Goal: Task Accomplishment & Management: Complete application form

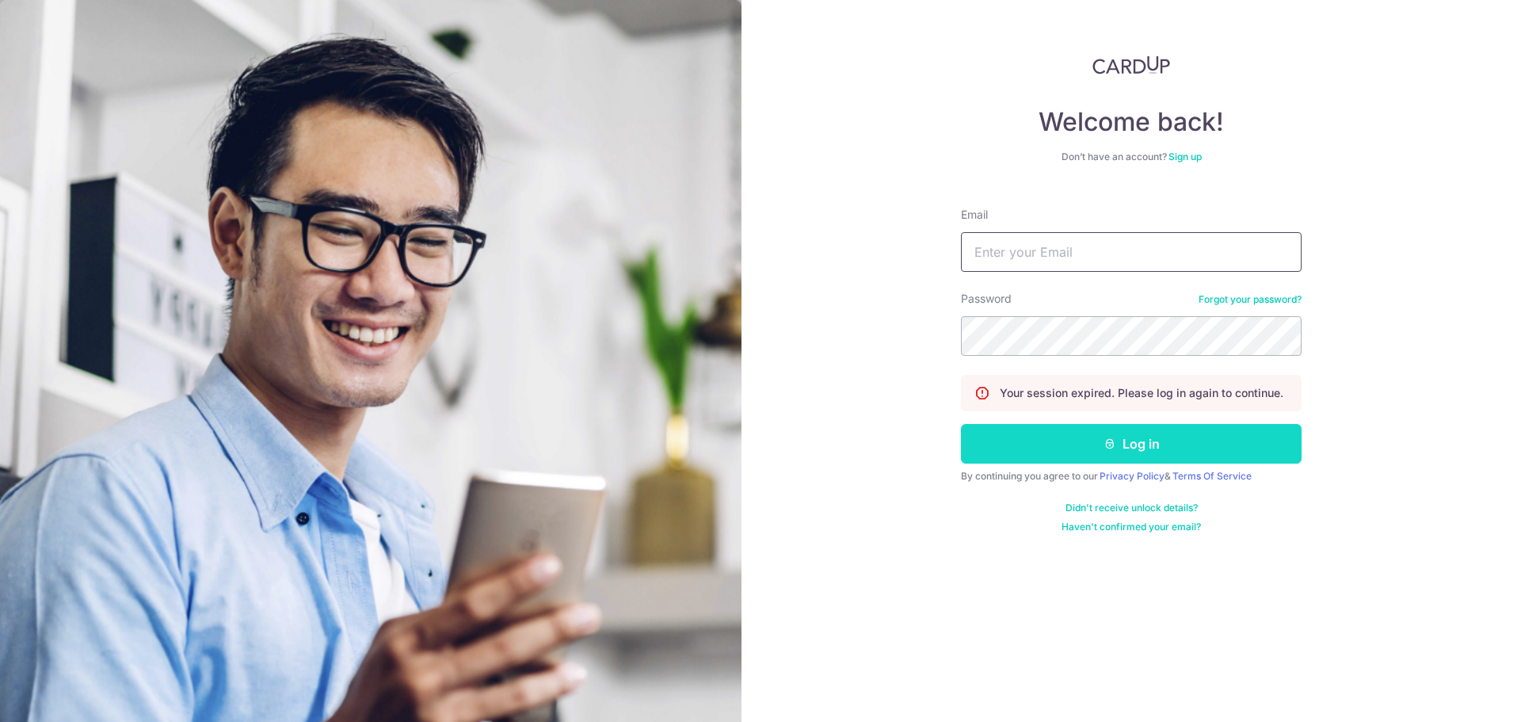
type input "pieslicedham@gmail.com"
click at [1034, 440] on button "Log in" at bounding box center [1131, 444] width 341 height 40
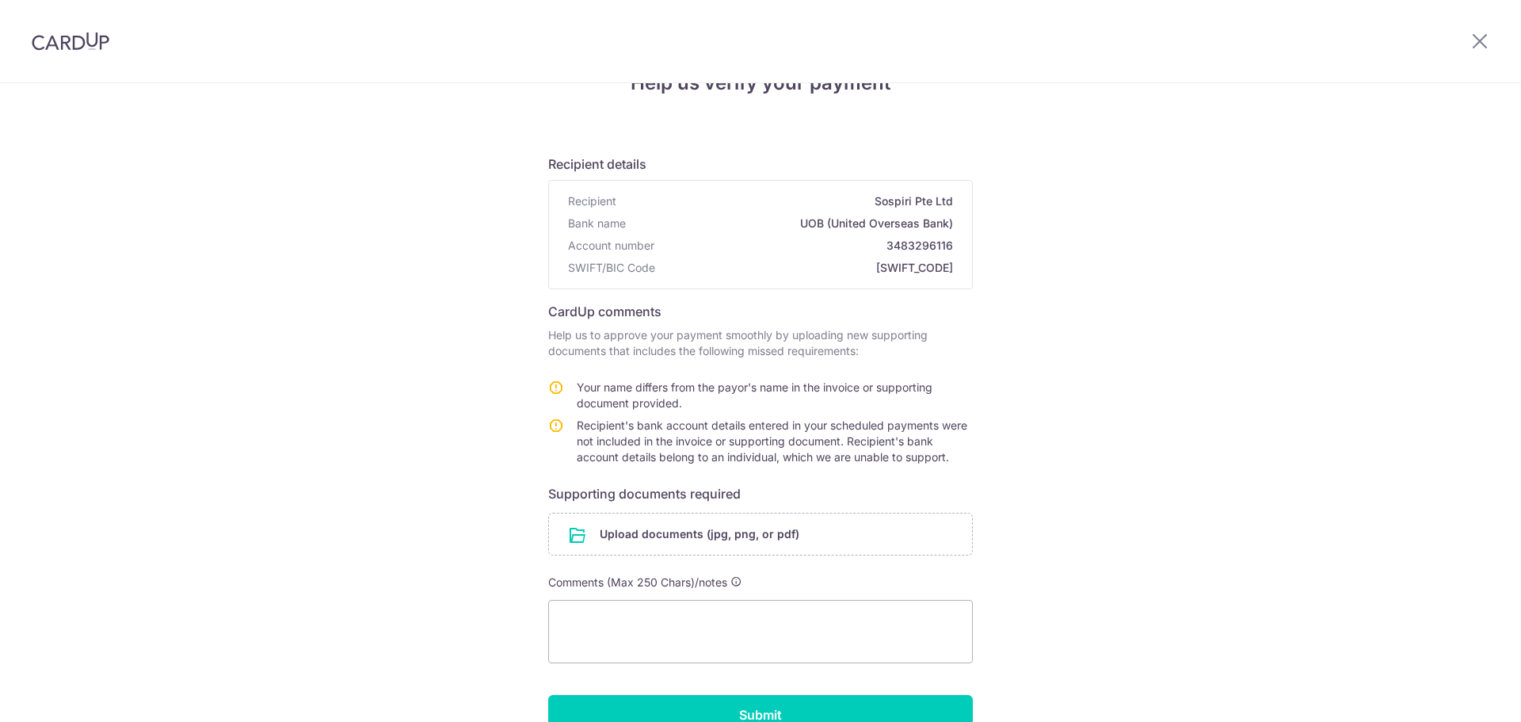
scroll to position [171, 0]
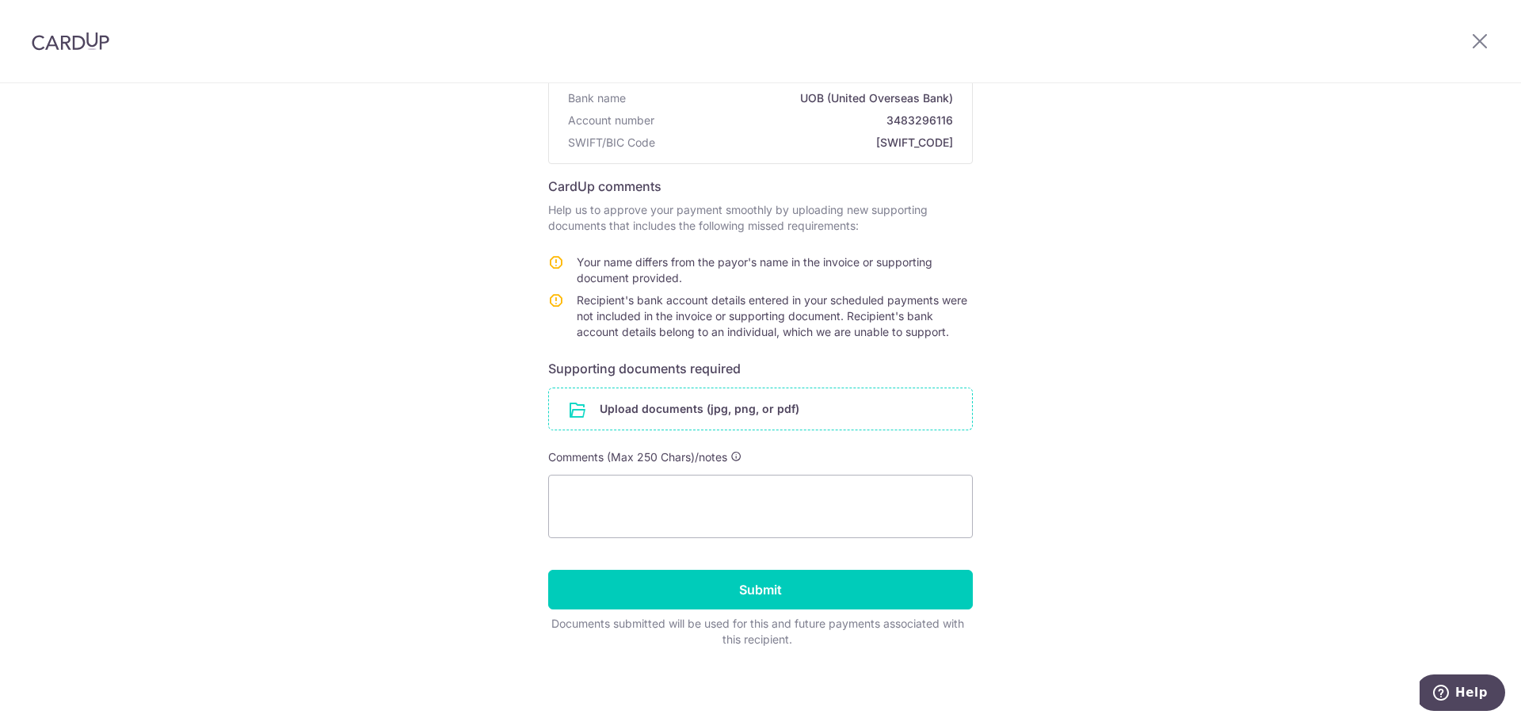
click at [664, 409] on input "file" at bounding box center [760, 408] width 423 height 41
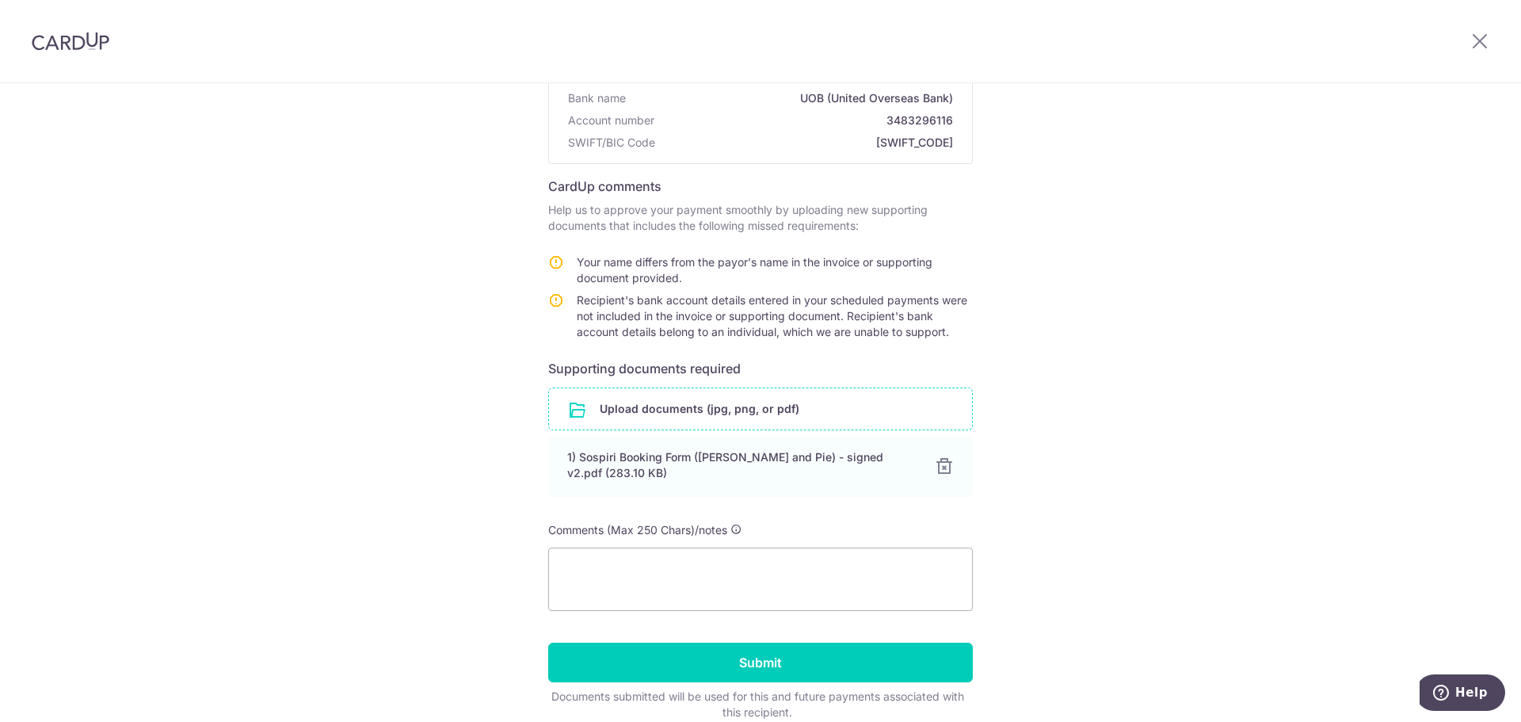
click at [794, 416] on input "file" at bounding box center [760, 408] width 423 height 41
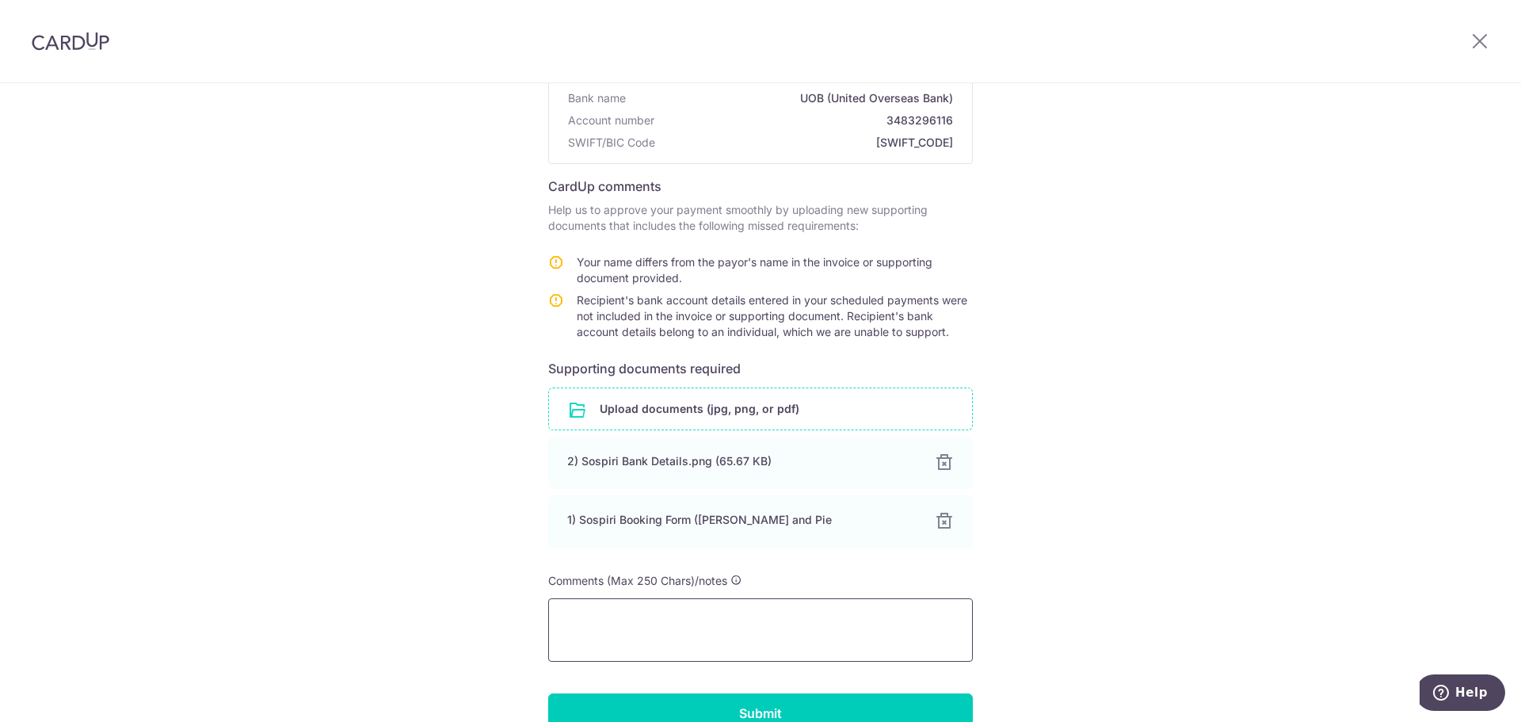
click at [689, 636] on textarea at bounding box center [760, 629] width 425 height 63
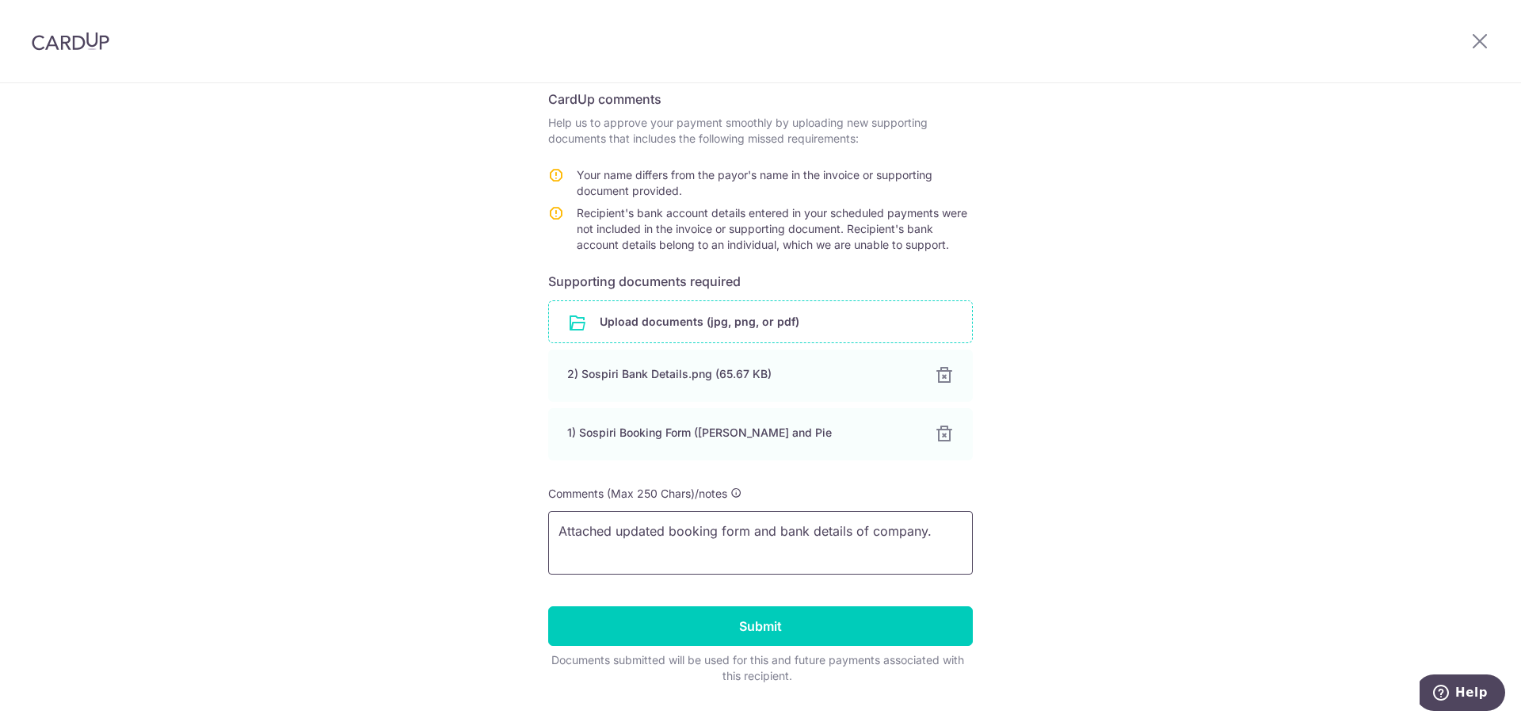
scroll to position [295, 0]
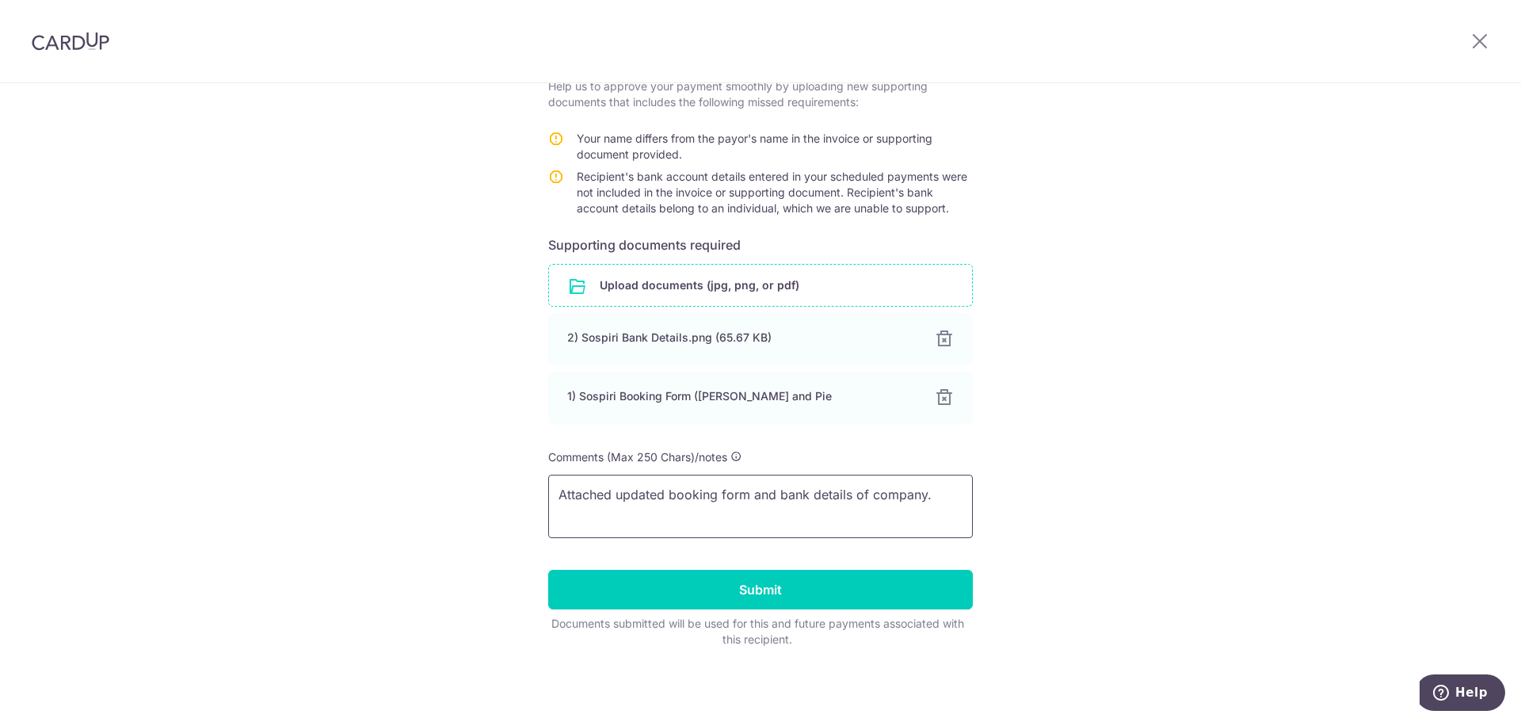
type textarea "Attached updated booking form and bank details of company."
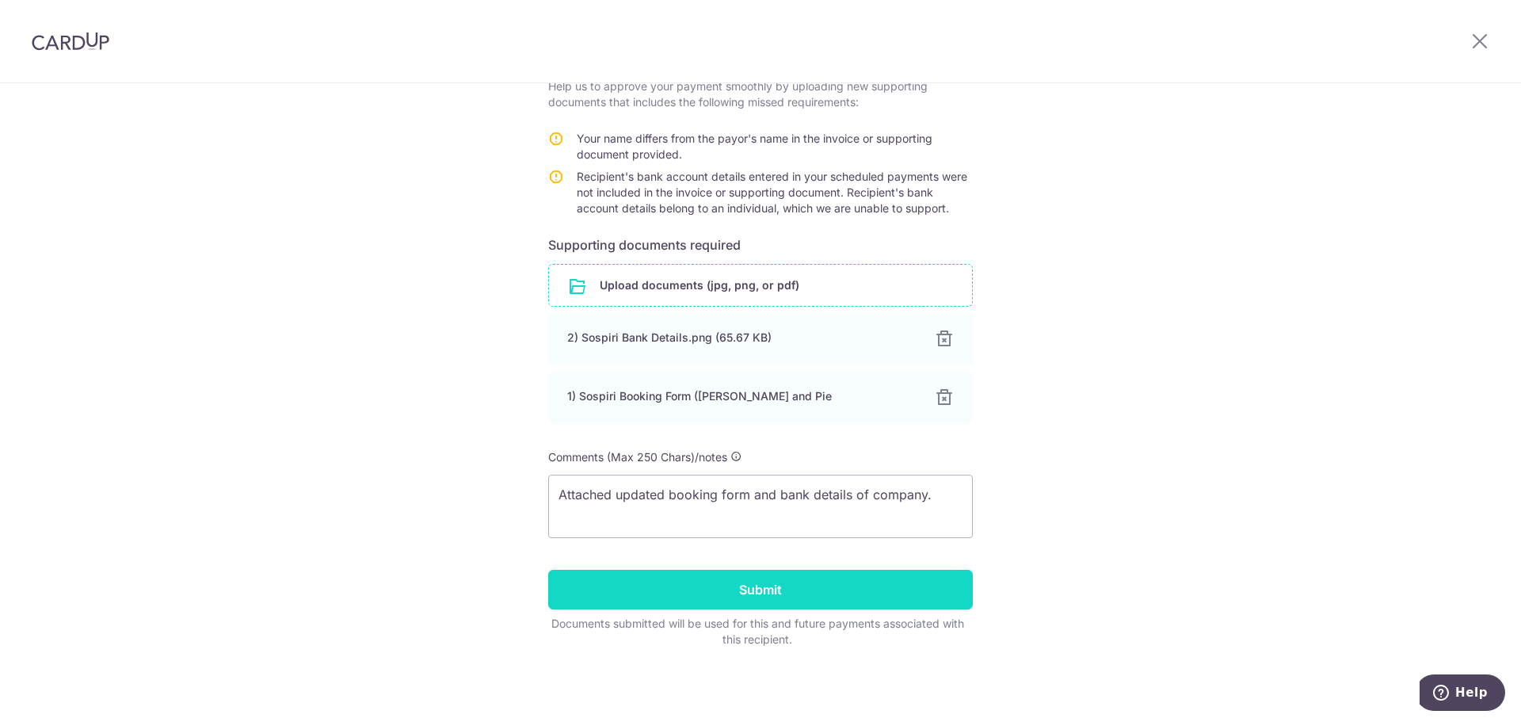
click at [728, 592] on input "Submit" at bounding box center [760, 589] width 425 height 40
